Goal: Task Accomplishment & Management: Manage account settings

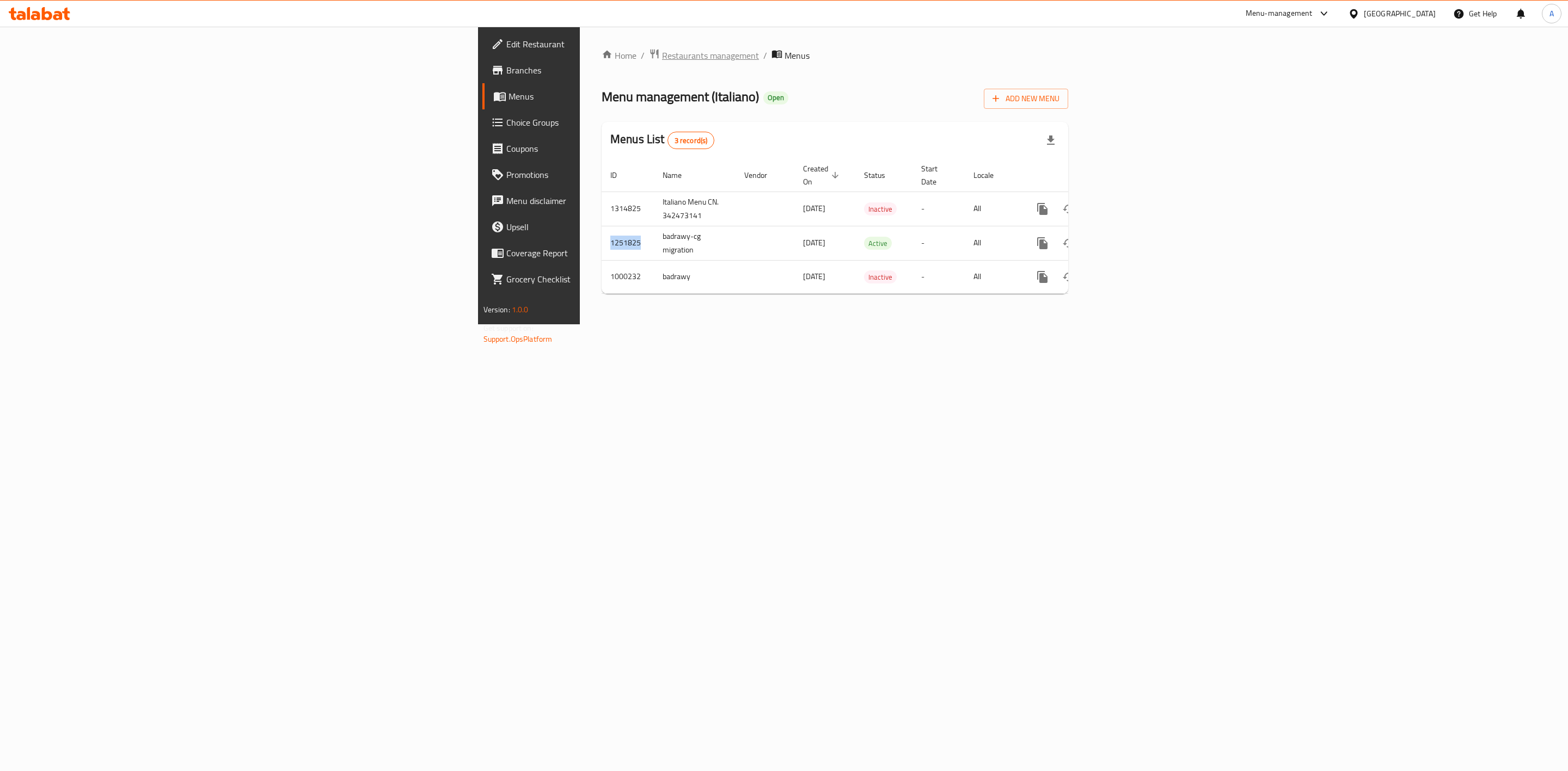
click at [662, 54] on span "Restaurants management" at bounding box center [710, 55] width 97 height 13
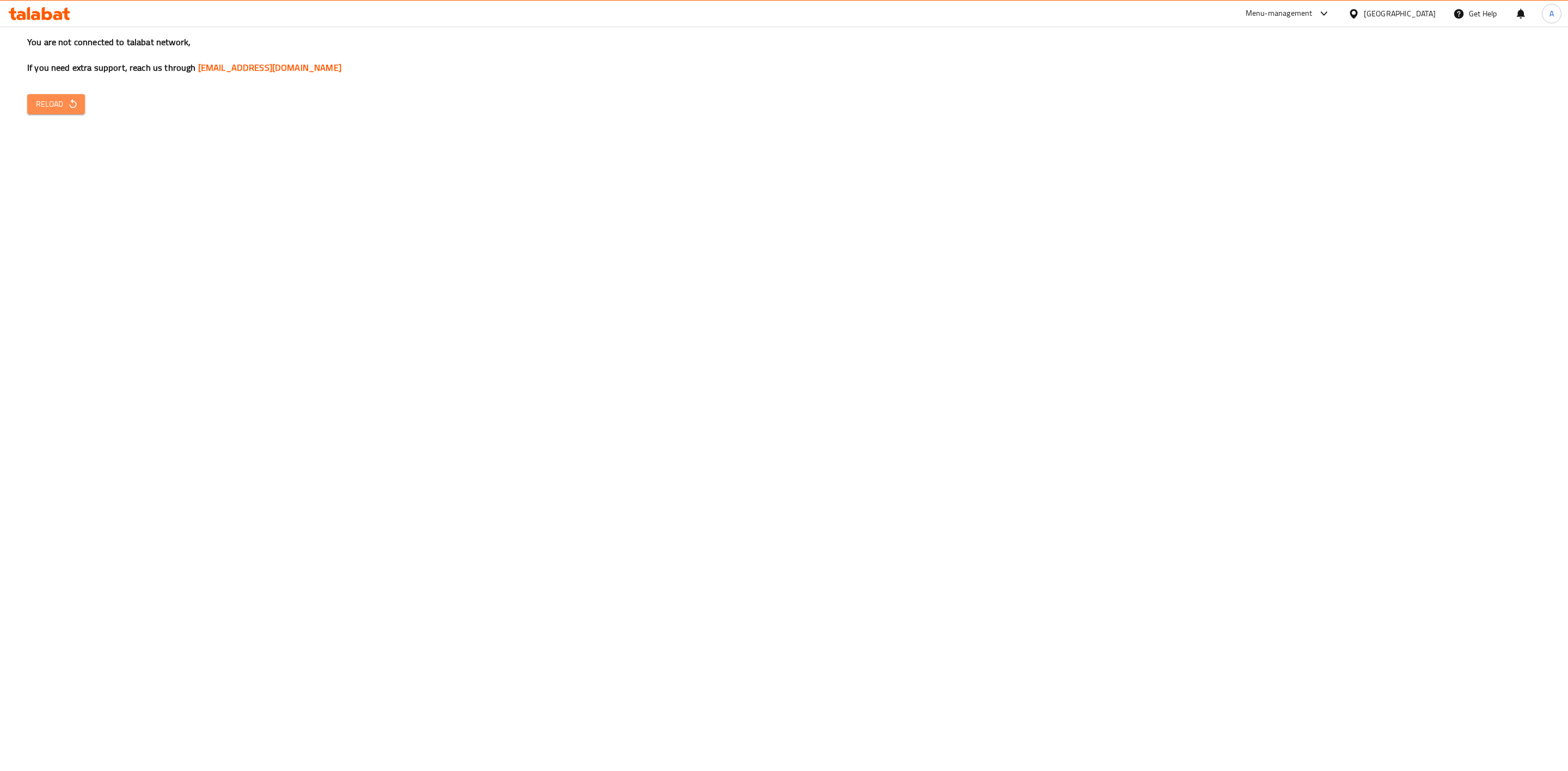
click at [41, 105] on span "Reload" at bounding box center [56, 104] width 40 height 14
click at [83, 103] on button "Reload" at bounding box center [56, 104] width 58 height 20
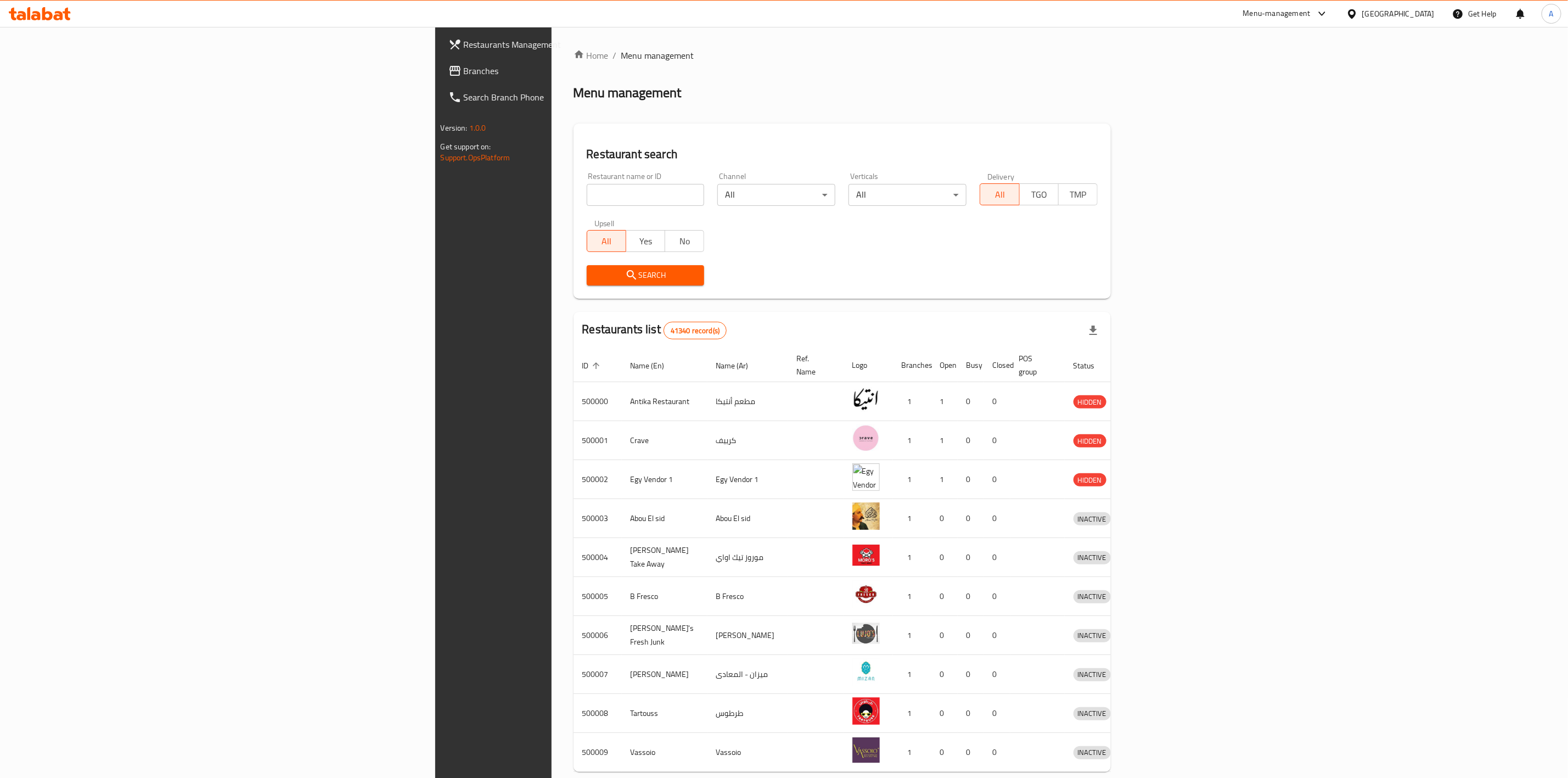
click at [587, 189] on input "search" at bounding box center [645, 195] width 118 height 22
paste input "694154"
type input "694154"
click button "Search" at bounding box center [645, 275] width 118 height 21
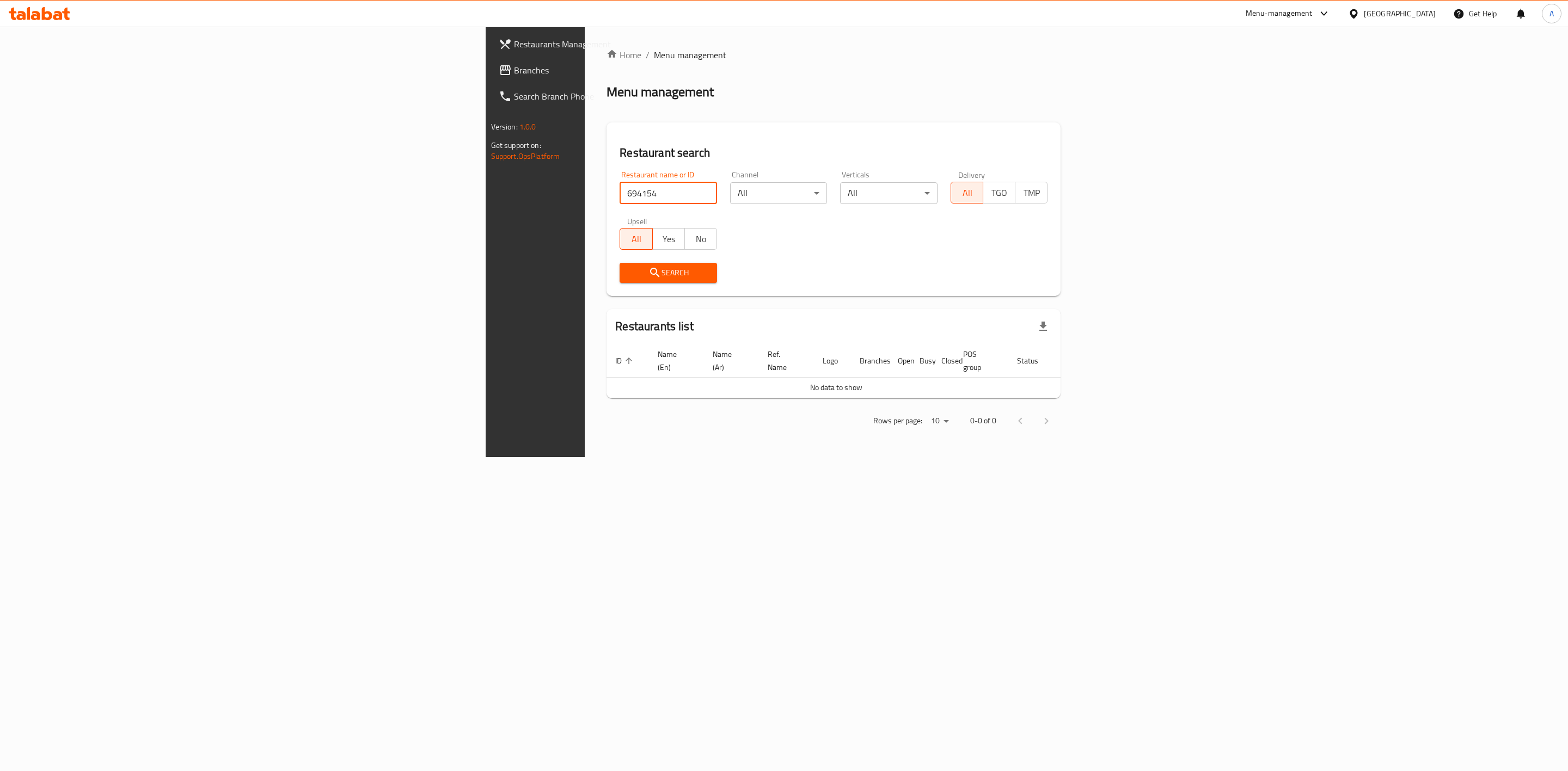
click at [514, 70] on span "Branches" at bounding box center [626, 69] width 225 height 13
